Goal: Task Accomplishment & Management: Complete application form

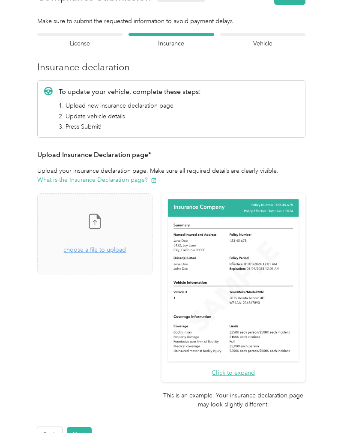
scroll to position [32, 0]
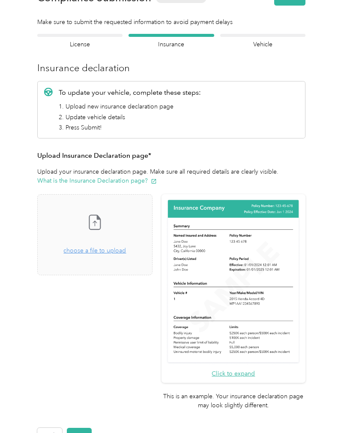
click at [2, 430] on div "Back Home Compliance overview Compliance submission Compliance Submission Not S…" at bounding box center [171, 246] width 343 height 557
click at [0, 430] on div "Back Home Compliance overview Compliance submission Compliance Submission Not S…" at bounding box center [171, 246] width 343 height 557
click at [103, 221] on icon at bounding box center [94, 221] width 17 height 17
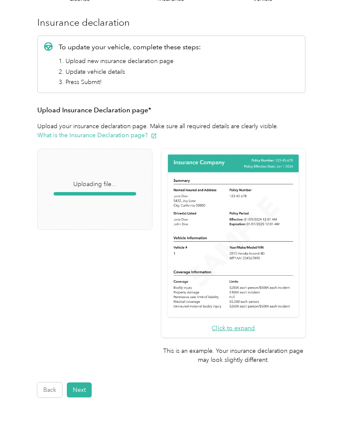
click at [343, 336] on div "Back Home Compliance overview Compliance submission Compliance Submission Not S…" at bounding box center [171, 200] width 343 height 557
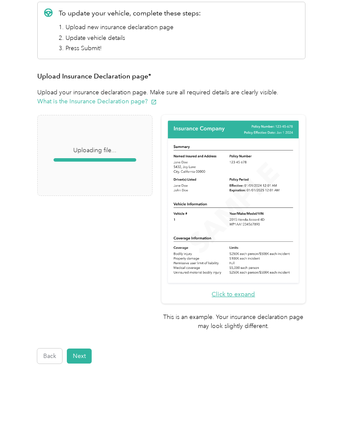
scroll to position [111, 0]
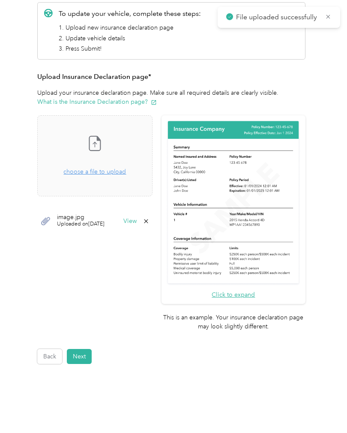
click at [257, 187] on img at bounding box center [233, 202] width 135 height 166
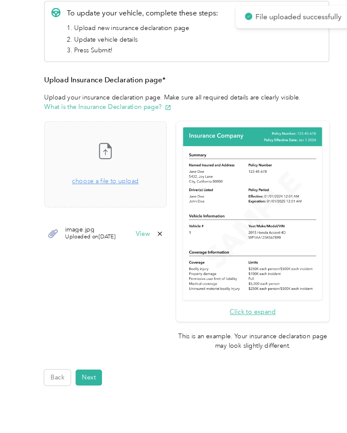
scroll to position [0, 0]
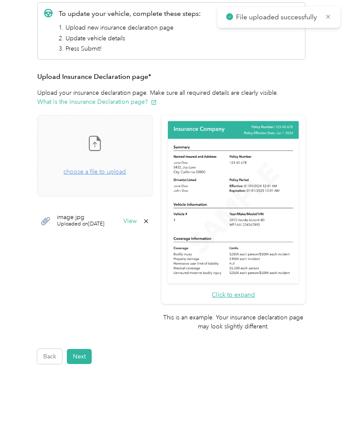
click at [116, 174] on span "choose a file to upload" at bounding box center [94, 171] width 63 height 7
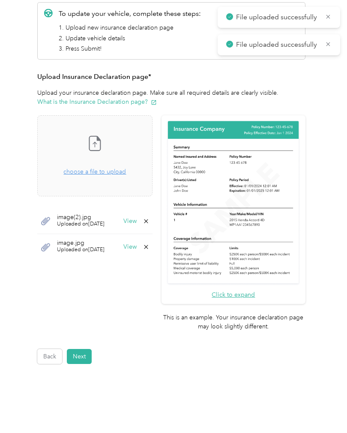
click at [85, 349] on button "Next" at bounding box center [79, 356] width 25 height 15
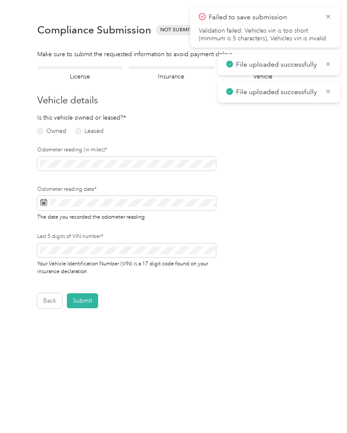
click at [43, 133] on label "Owned" at bounding box center [51, 131] width 29 height 6
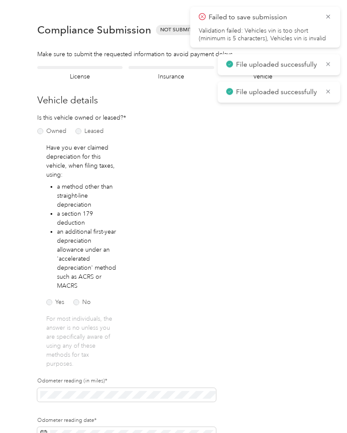
click at [82, 302] on label "No" at bounding box center [82, 302] width 18 height 6
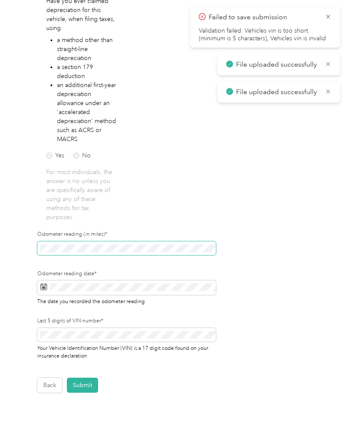
scroll to position [147, 0]
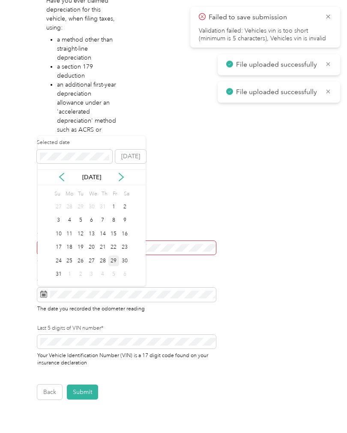
click at [117, 260] on div "29" at bounding box center [113, 260] width 11 height 11
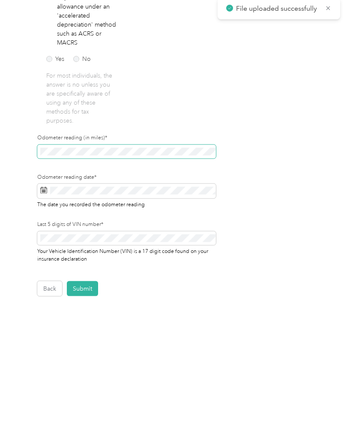
scroll to position [160, 0]
click at [85, 364] on button "Submit" at bounding box center [82, 371] width 31 height 15
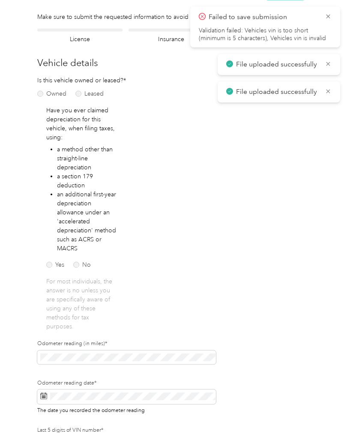
scroll to position [0, 0]
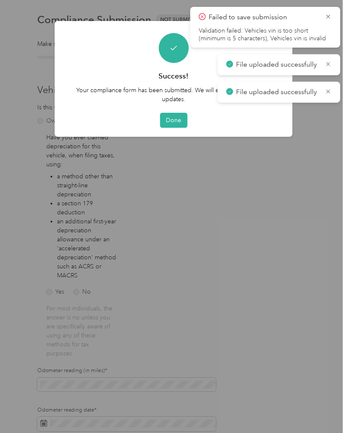
click at [176, 122] on button "Done" at bounding box center [173, 120] width 27 height 15
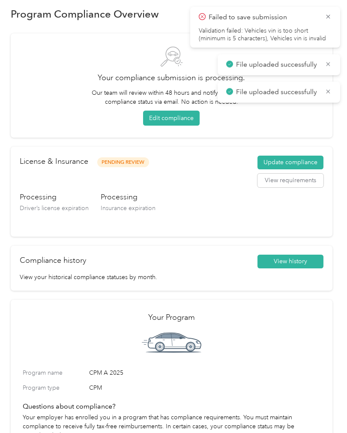
click at [330, 18] on icon at bounding box center [328, 17] width 7 height 8
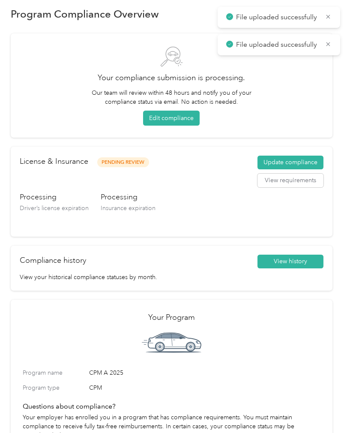
click at [291, 182] on button "View requirements" at bounding box center [290, 180] width 66 height 14
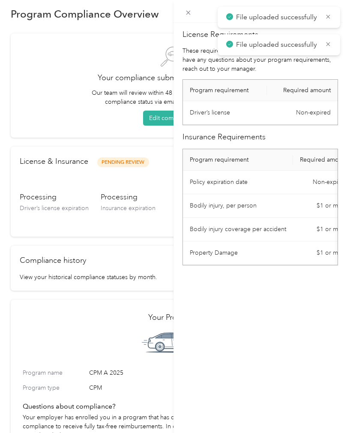
click at [233, 275] on div "License Requirements These requirements are set by your Company. If you have an…" at bounding box center [259, 239] width 173 height 433
click at [288, 134] on h2 "Insurance Requirements" at bounding box center [259, 137] width 155 height 12
click at [66, 75] on div "License Requirements These requirements are set by your Company. If you have an…" at bounding box center [173, 216] width 347 height 433
